Goal: Task Accomplishment & Management: Use online tool/utility

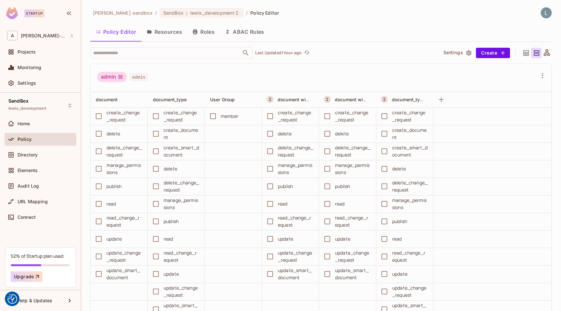
scroll to position [1079, 0]
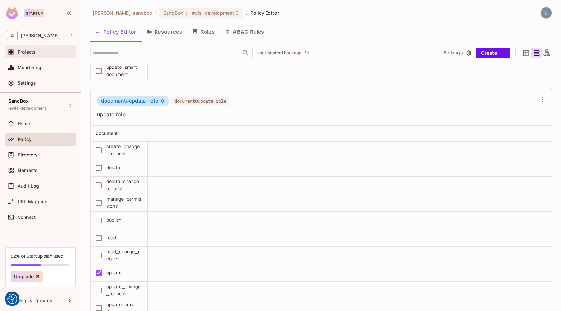
click at [52, 54] on div "Projects" at bounding box center [46, 51] width 56 height 5
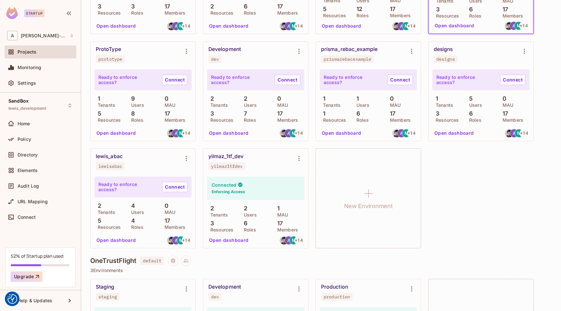
scroll to position [359, 0]
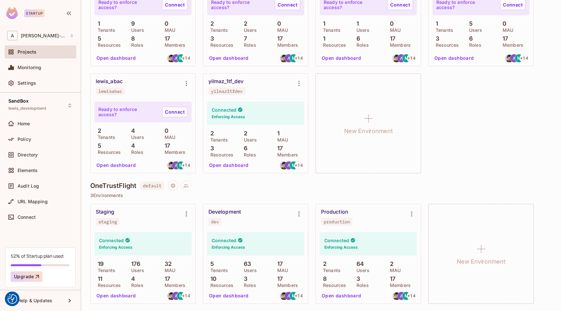
click at [229, 296] on button "Open dashboard" at bounding box center [228, 295] width 45 height 10
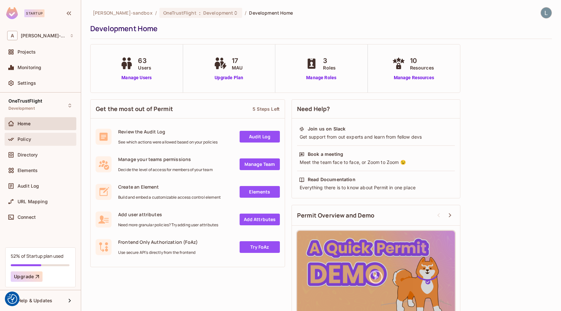
click at [43, 141] on div "Policy" at bounding box center [46, 139] width 56 height 5
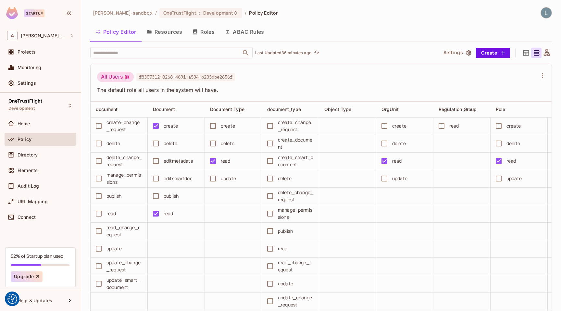
click at [245, 34] on button "ABAC Rules" at bounding box center [245, 32] width 50 height 16
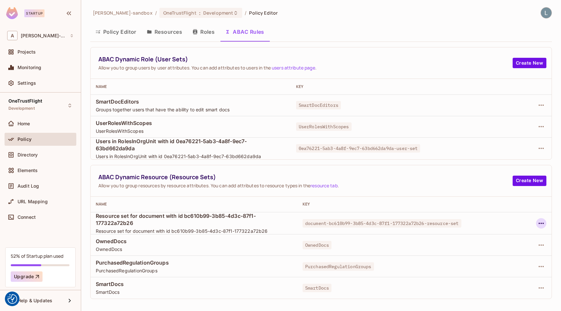
click at [538, 225] on icon "button" at bounding box center [541, 223] width 8 height 8
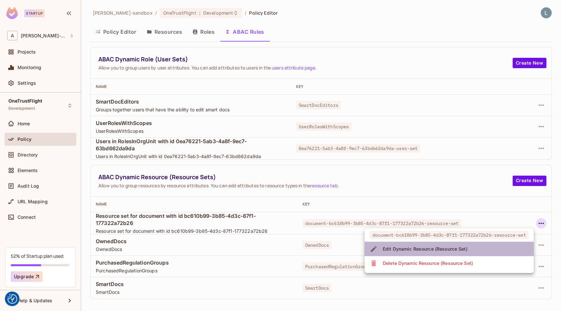
click at [447, 246] on div "Edit Dynamic Resource (Resource Set)" at bounding box center [425, 249] width 85 height 6
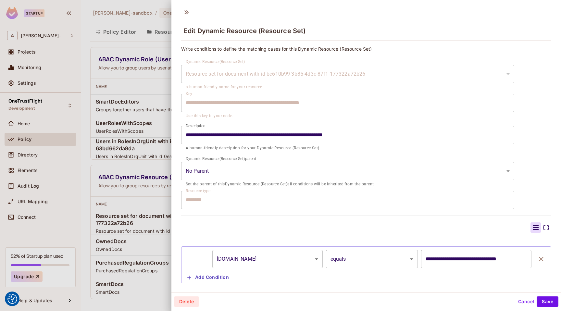
click at [309, 12] on div "Edit Dynamic Resource (Resource Set)" at bounding box center [365, 25] width 389 height 36
click at [104, 177] on div at bounding box center [280, 155] width 561 height 311
